Goal: Information Seeking & Learning: Learn about a topic

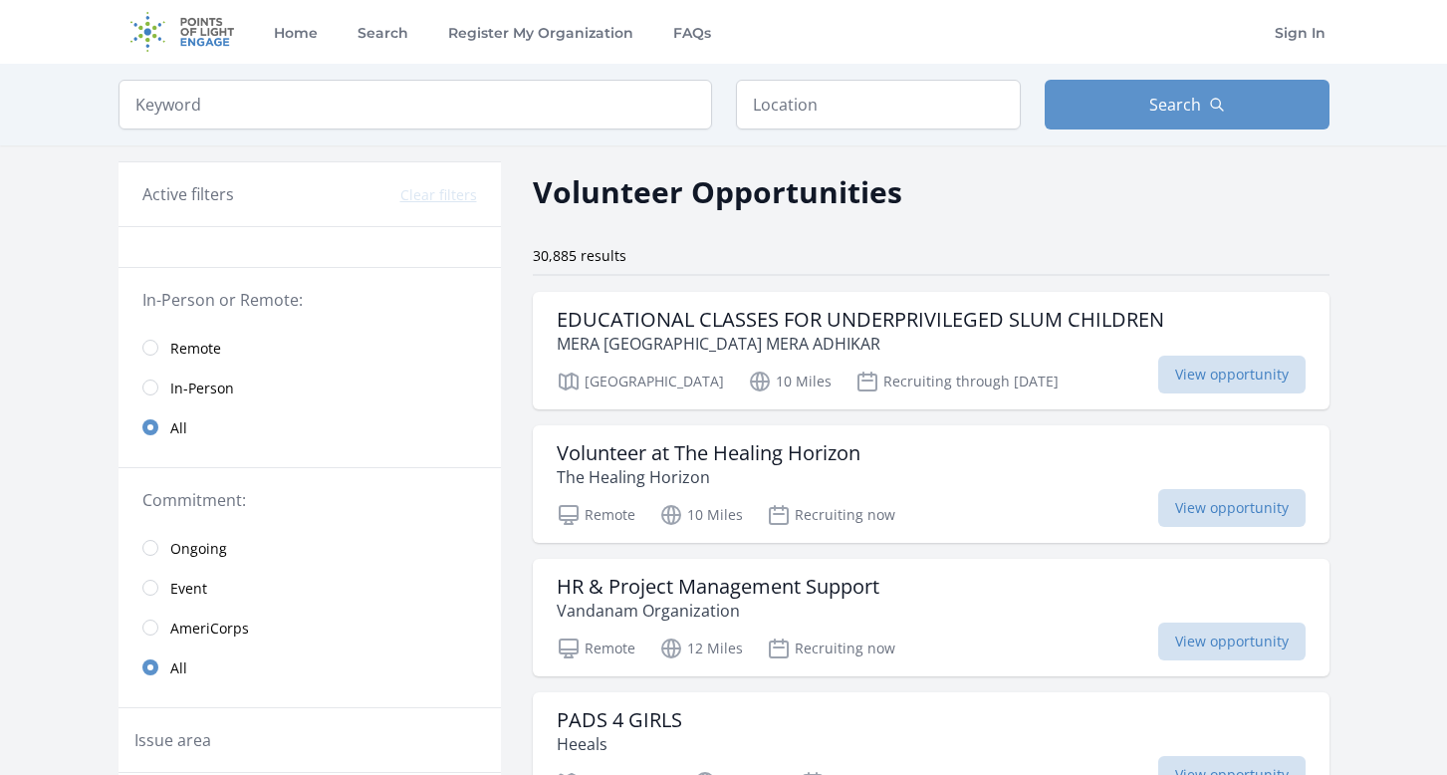
click at [203, 348] on span "Remote" at bounding box center [195, 349] width 51 height 20
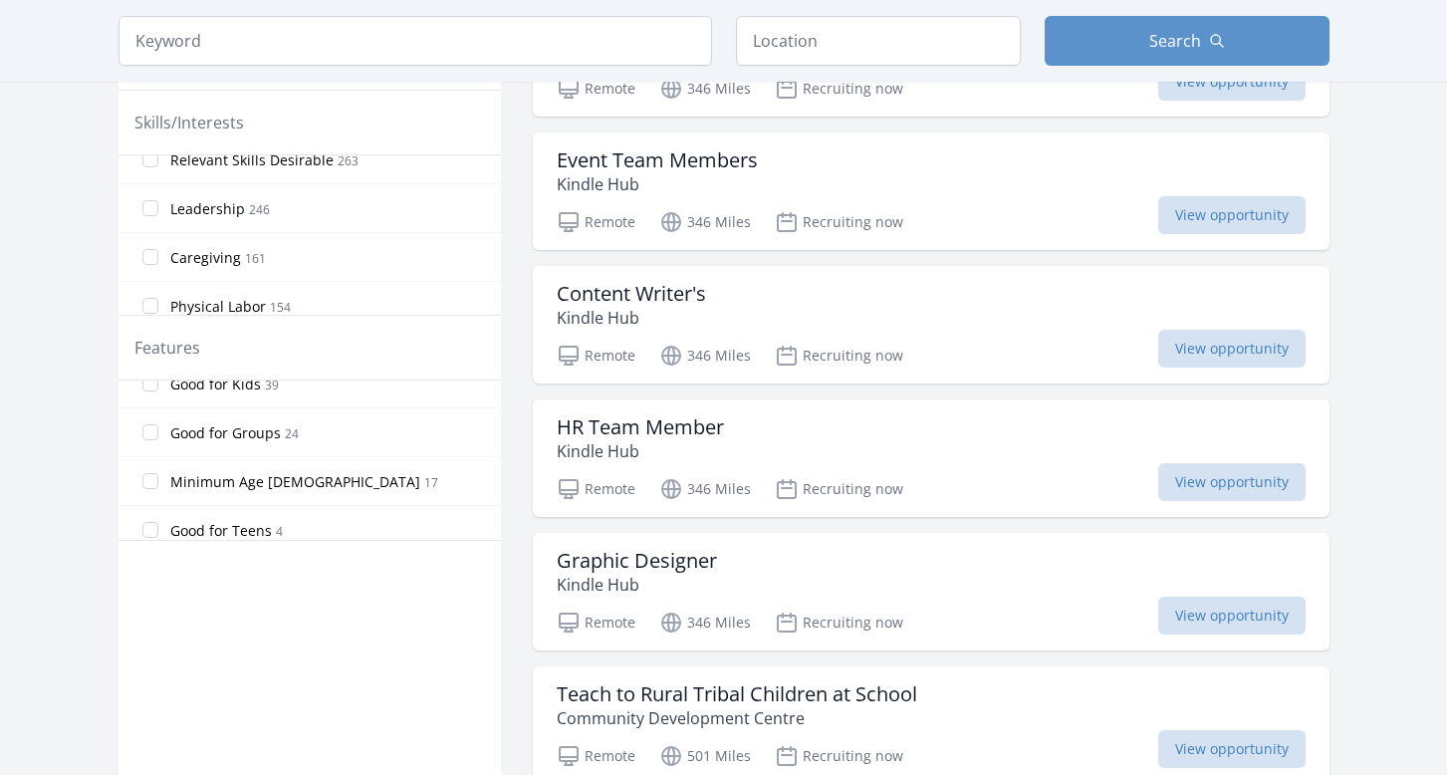
scroll to position [474, 0]
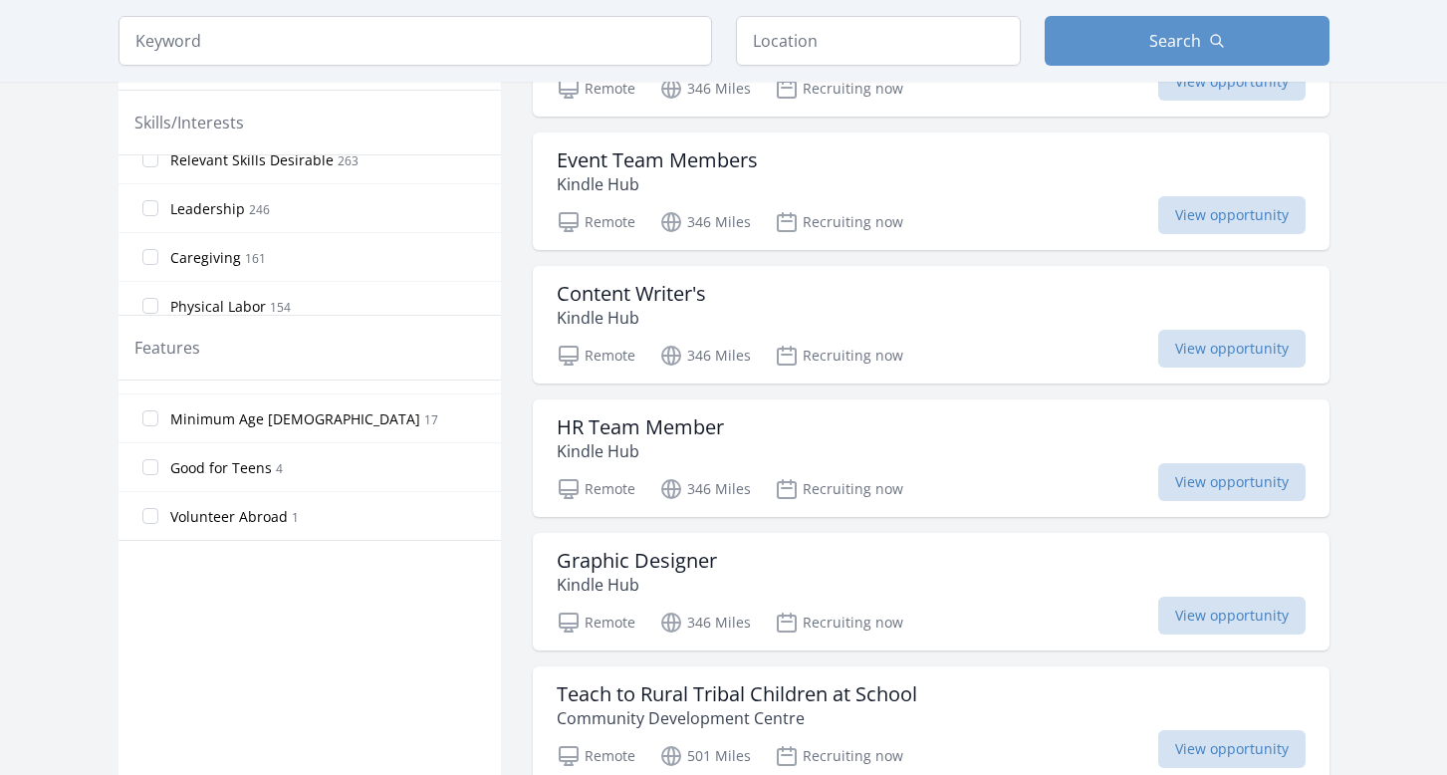
click at [217, 461] on span "Good for Teens" at bounding box center [221, 468] width 102 height 20
click at [158, 461] on input "Good for Teens 4" at bounding box center [150, 467] width 16 height 16
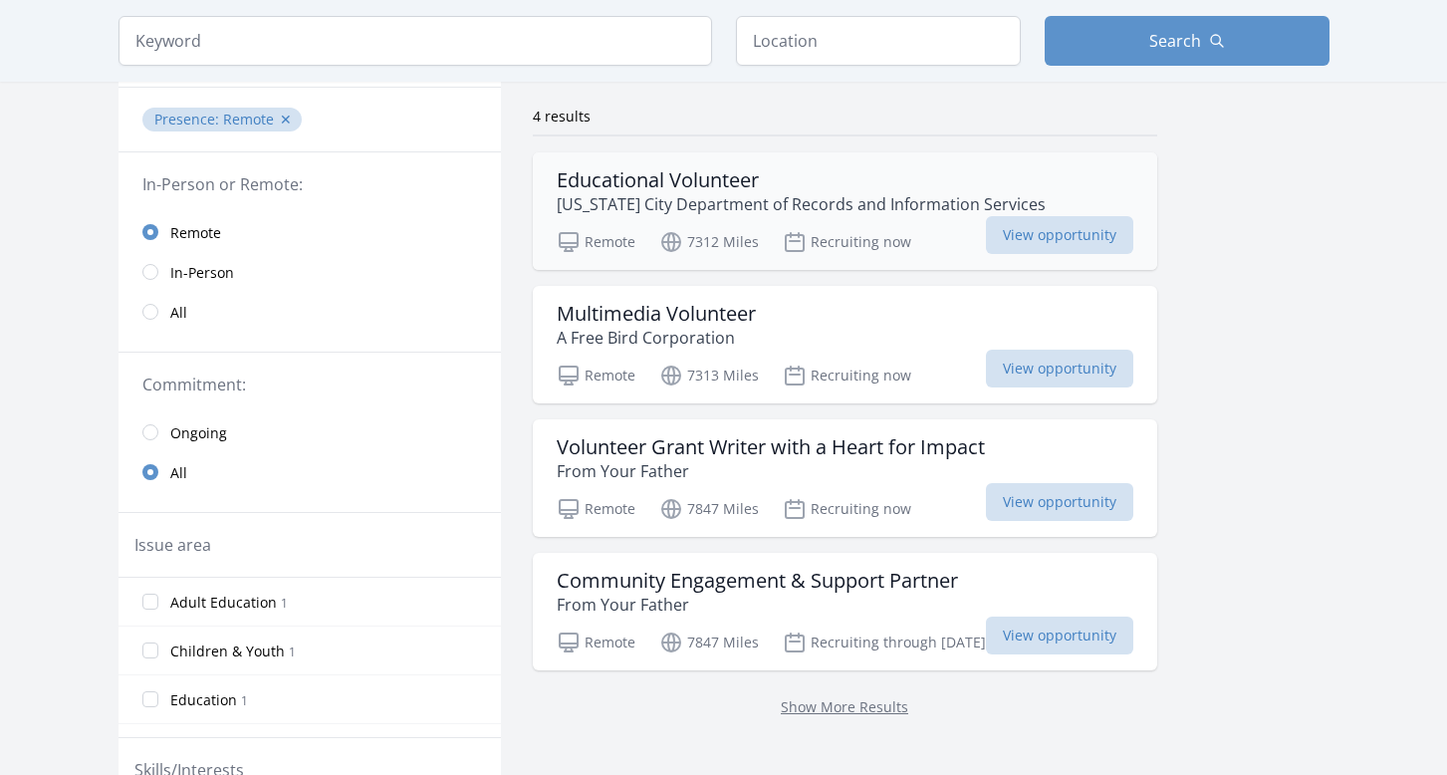
scroll to position [147, 0]
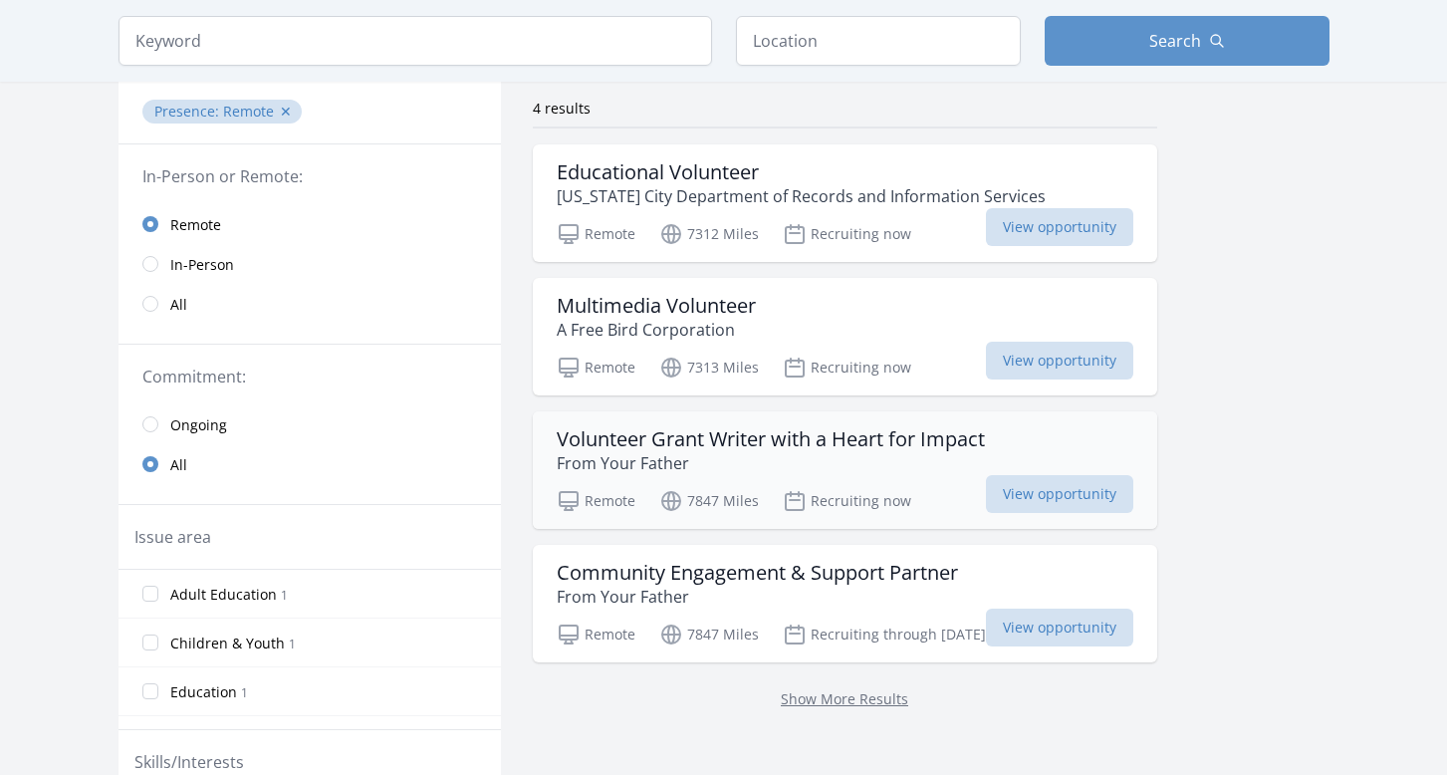
click at [859, 449] on h3 "Volunteer Grant Writer with a Heart for Impact" at bounding box center [771, 439] width 428 height 24
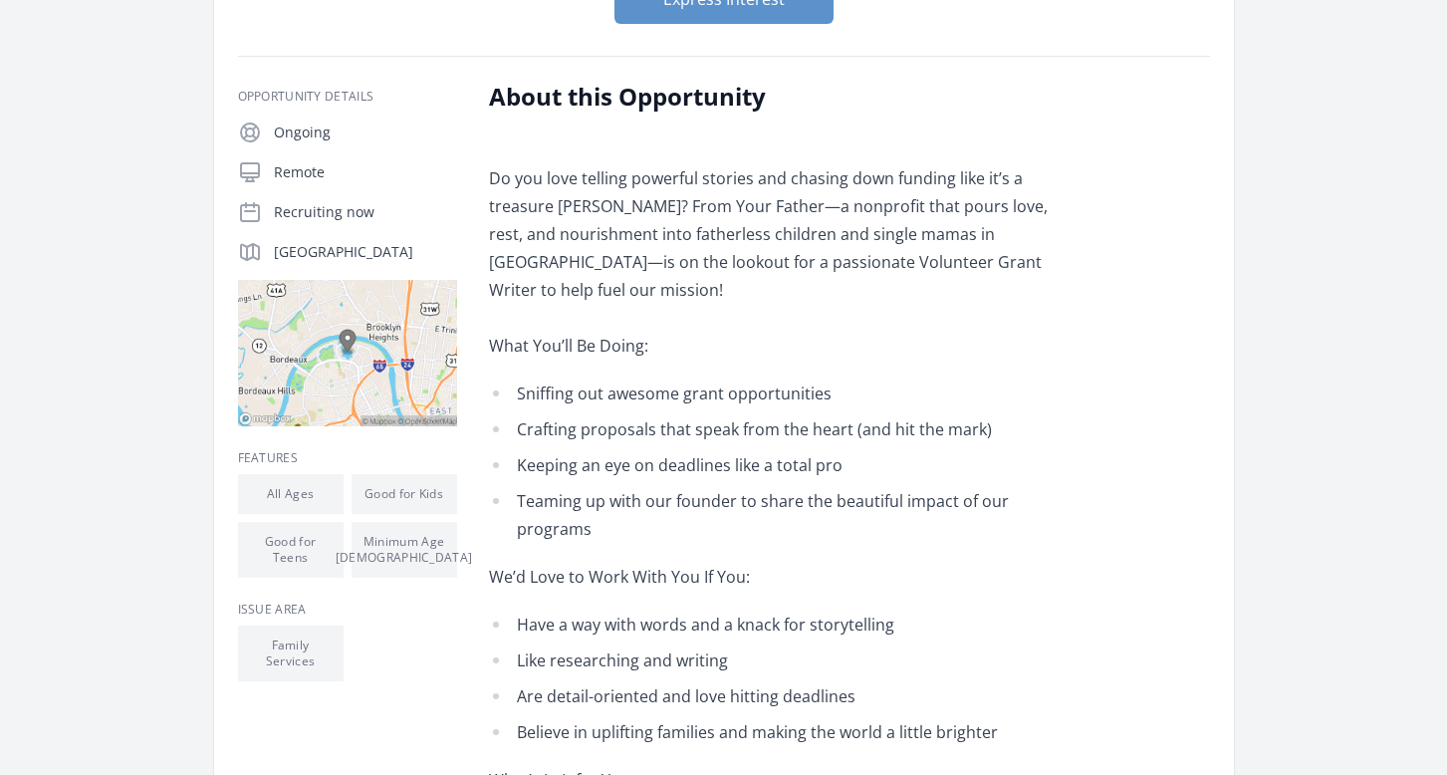
scroll to position [335, 0]
